Goal: Browse casually: Explore the website without a specific task or goal

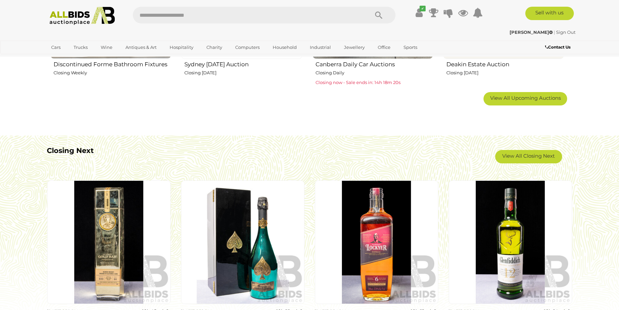
scroll to position [535, 0]
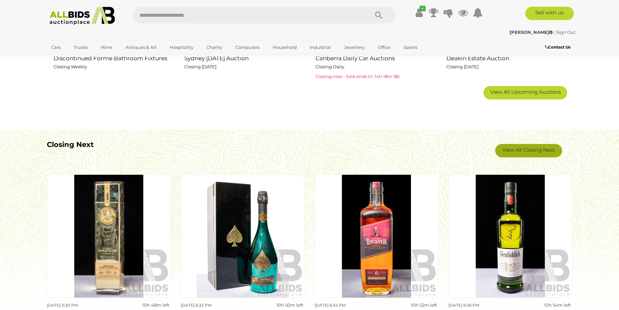
click at [532, 150] on link "View All Closing Next" at bounding box center [528, 150] width 67 height 13
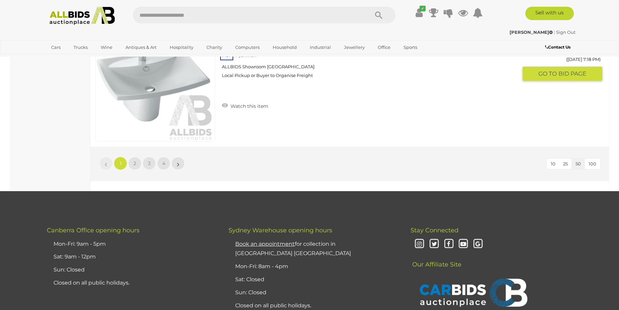
scroll to position [6387, 0]
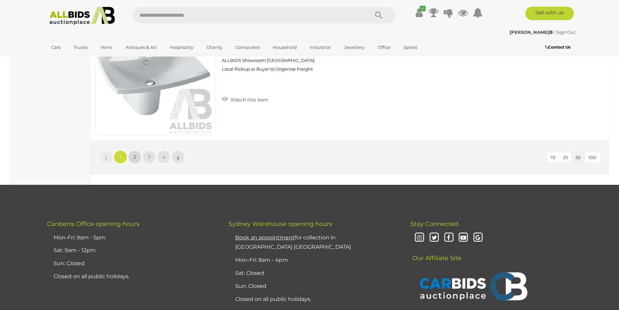
click at [134, 158] on span "2" at bounding box center [134, 157] width 3 height 6
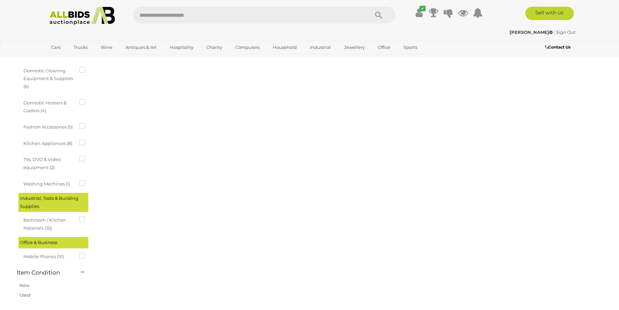
scroll to position [23, 0]
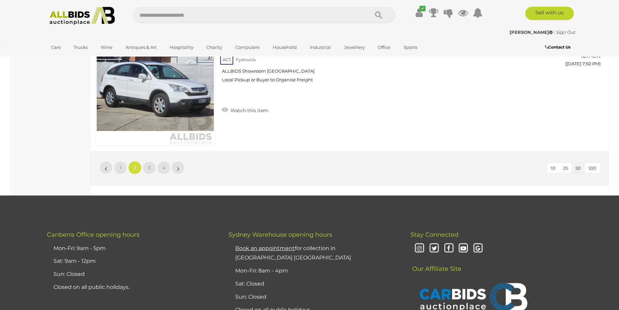
scroll to position [6376, 0]
click at [150, 167] on link "3" at bounding box center [148, 167] width 13 height 13
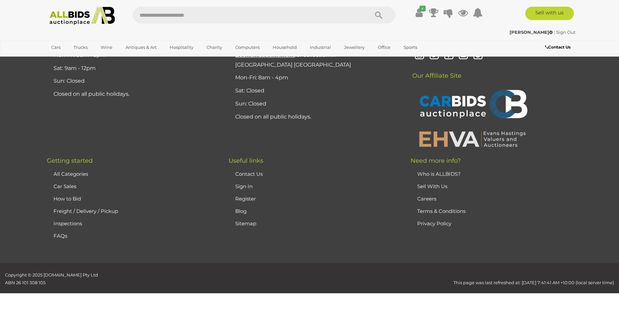
scroll to position [23, 0]
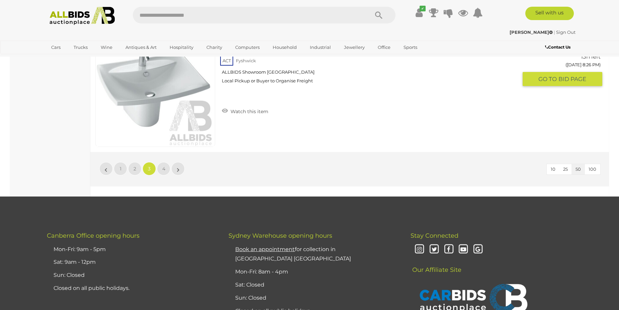
scroll to position [6443, 0]
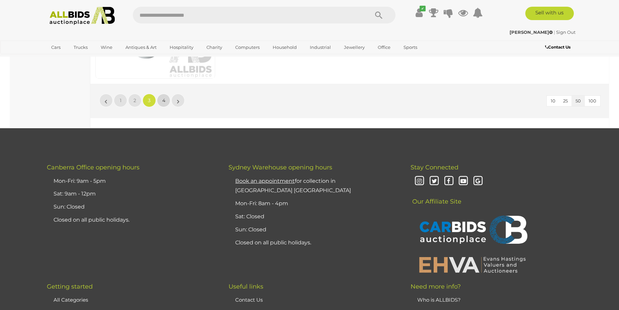
click at [161, 101] on link "4" at bounding box center [163, 100] width 13 height 13
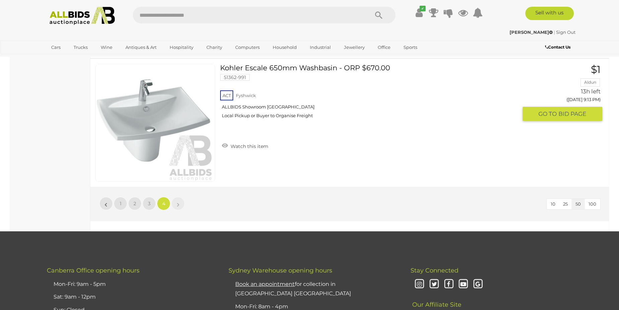
scroll to position [2732, 0]
